Goal: Task Accomplishment & Management: Manage account settings

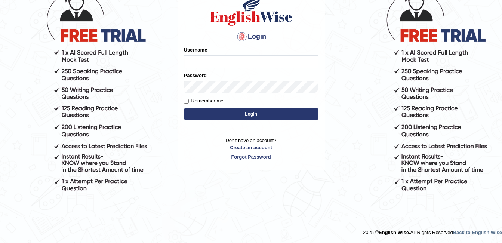
type input "chandshanal69@"
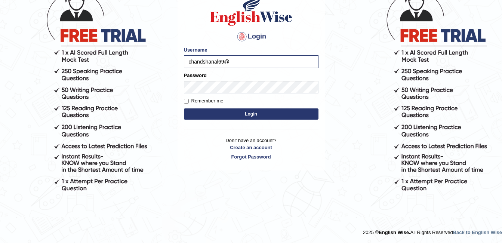
click at [253, 112] on button "Login" at bounding box center [251, 113] width 135 height 11
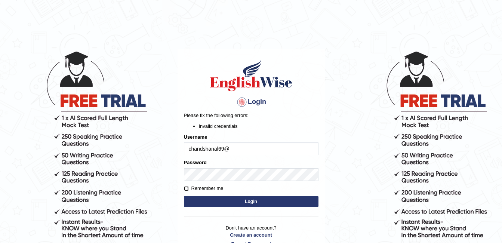
click at [187, 191] on input "Remember me" at bounding box center [186, 188] width 5 height 5
checkbox input "true"
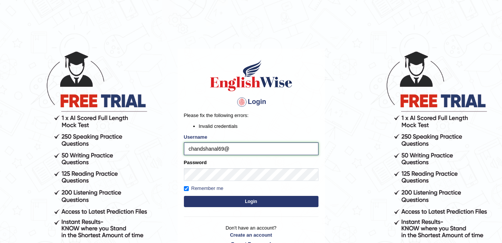
click at [241, 151] on input "chandshanal69@" at bounding box center [251, 148] width 135 height 13
type input "chandshanal69"
click at [340, 192] on body "Login Please fix the following errors: Invalid credentials Username chandshanal…" at bounding box center [251, 146] width 502 height 243
click at [279, 202] on button "Login" at bounding box center [251, 201] width 135 height 11
